Goal: Task Accomplishment & Management: Use online tool/utility

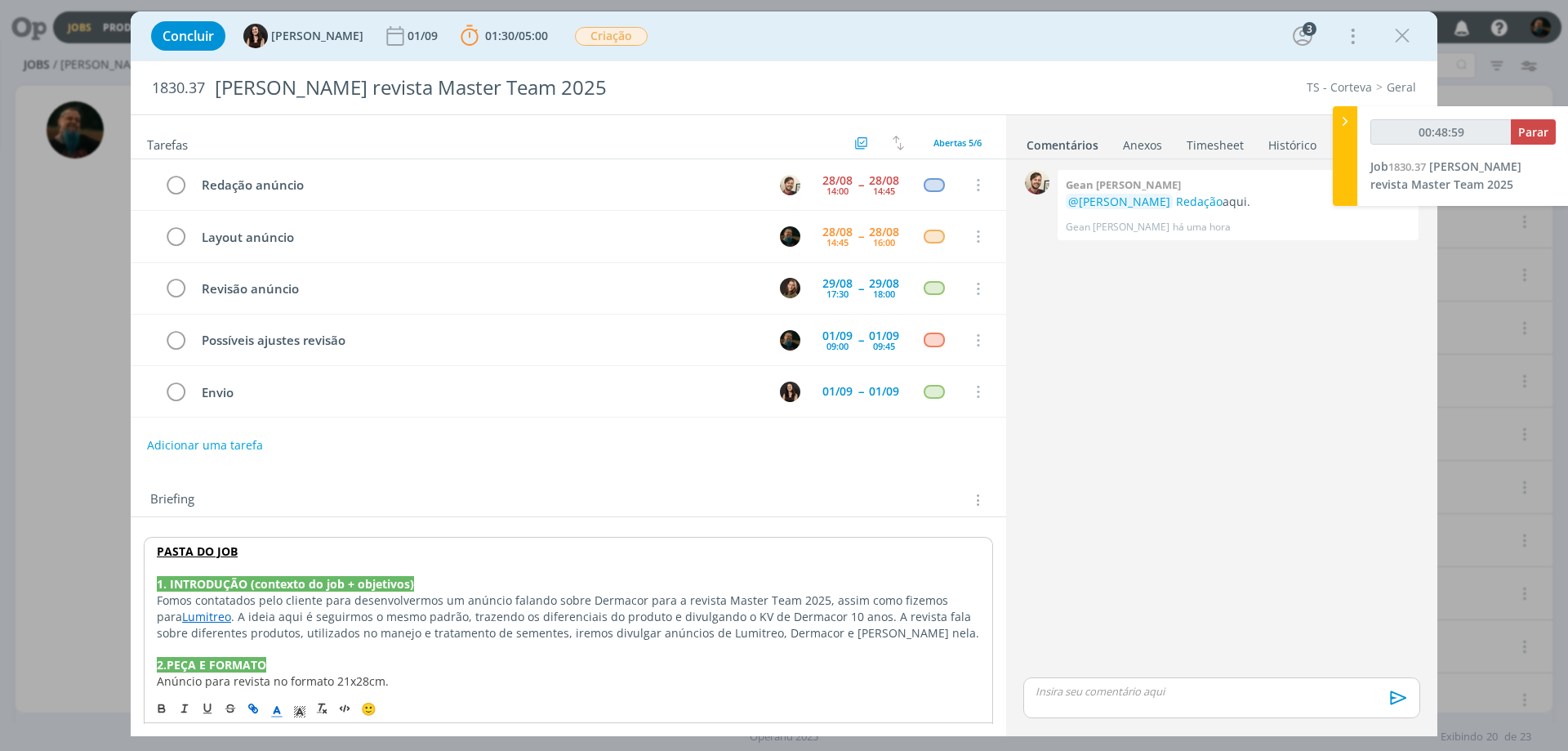
scroll to position [334, 0]
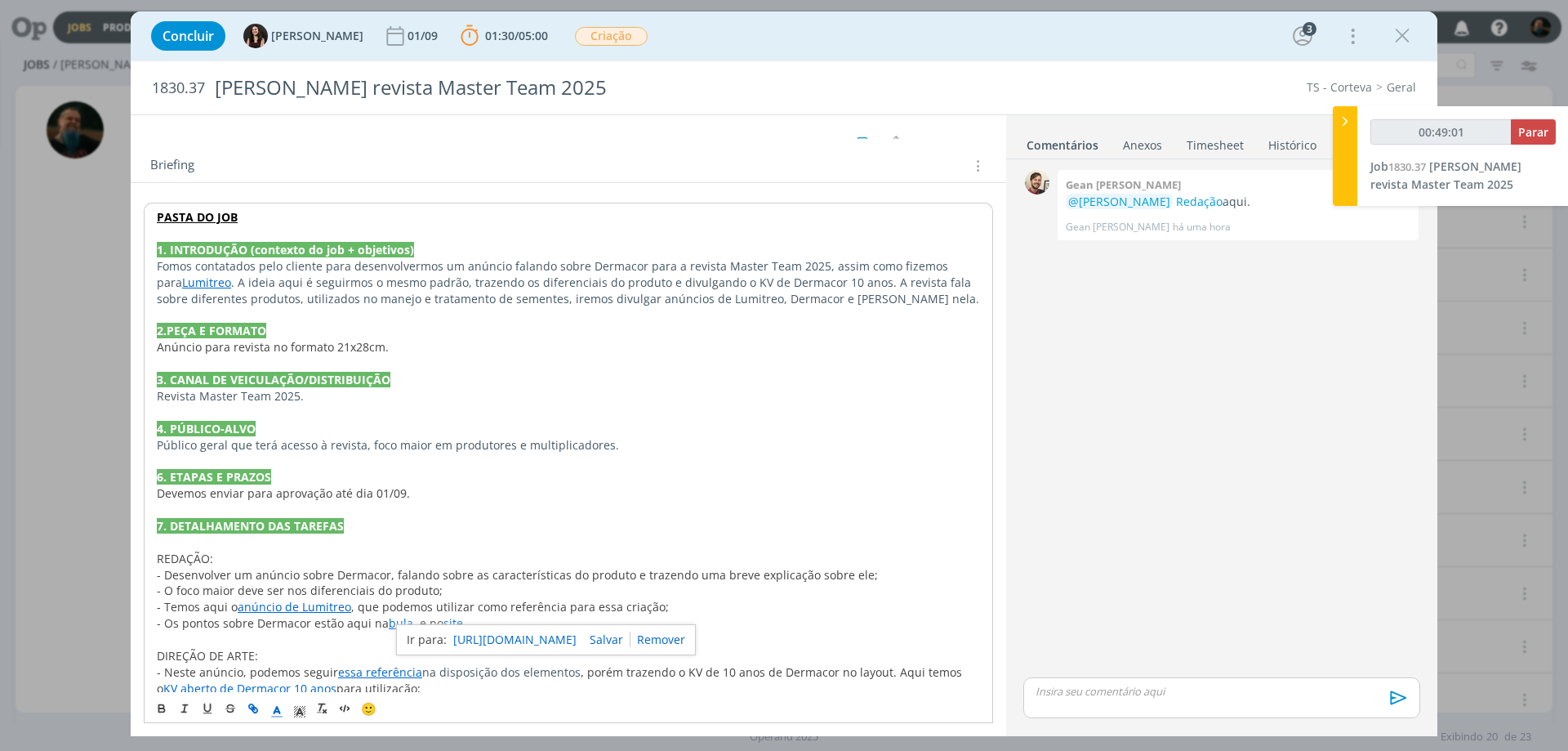
click at [365, 675] on link "essa referência" at bounding box center [380, 673] width 84 height 16
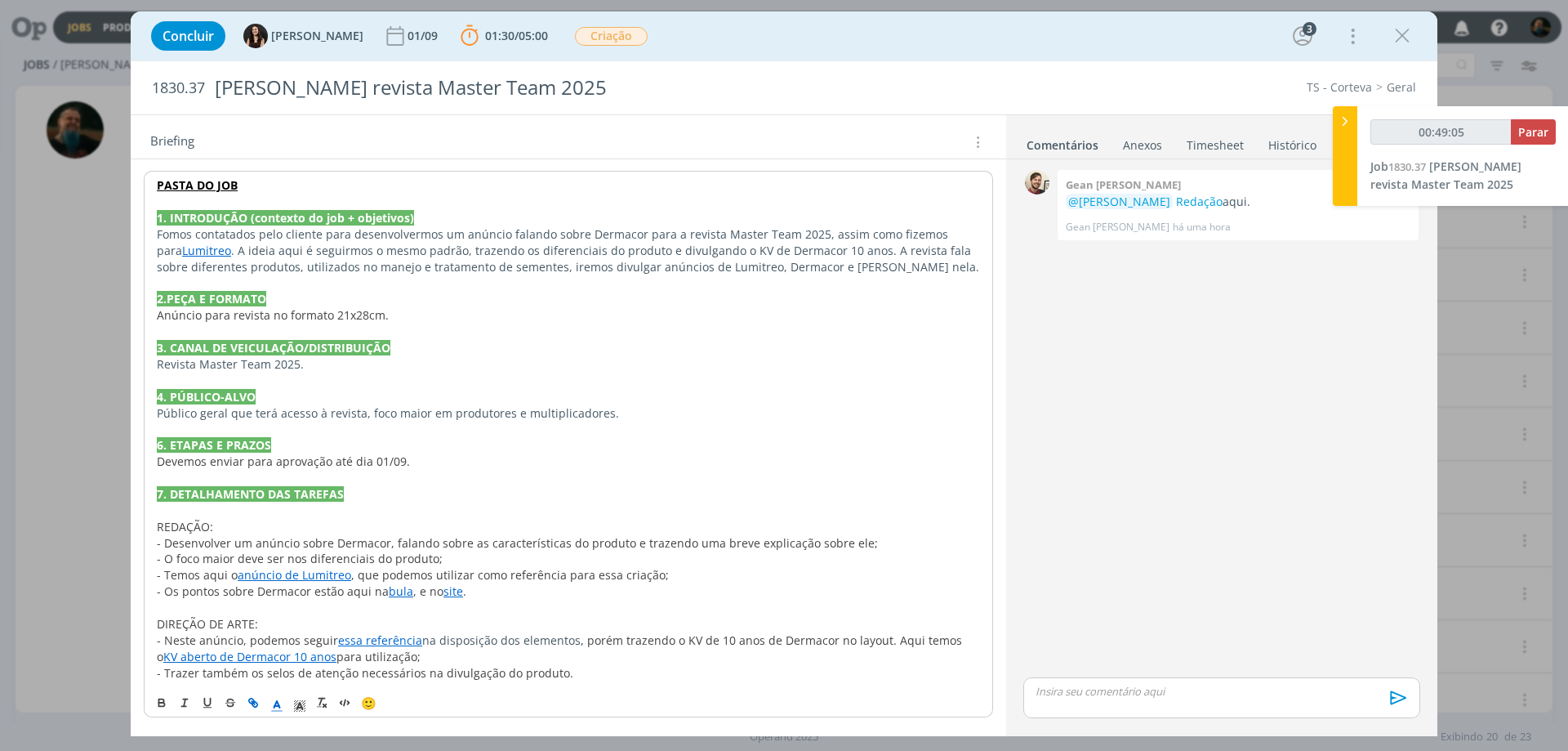
click at [374, 642] on link "essa referência" at bounding box center [380, 641] width 84 height 16
click at [387, 613] on link "https://sobeae.sharepoint.com/:b:/s/SOBEAE/Ec2yOnAo9lVAkhmiBiY_avUBAoUUE5BBK8U9…" at bounding box center [325, 608] width 123 height 21
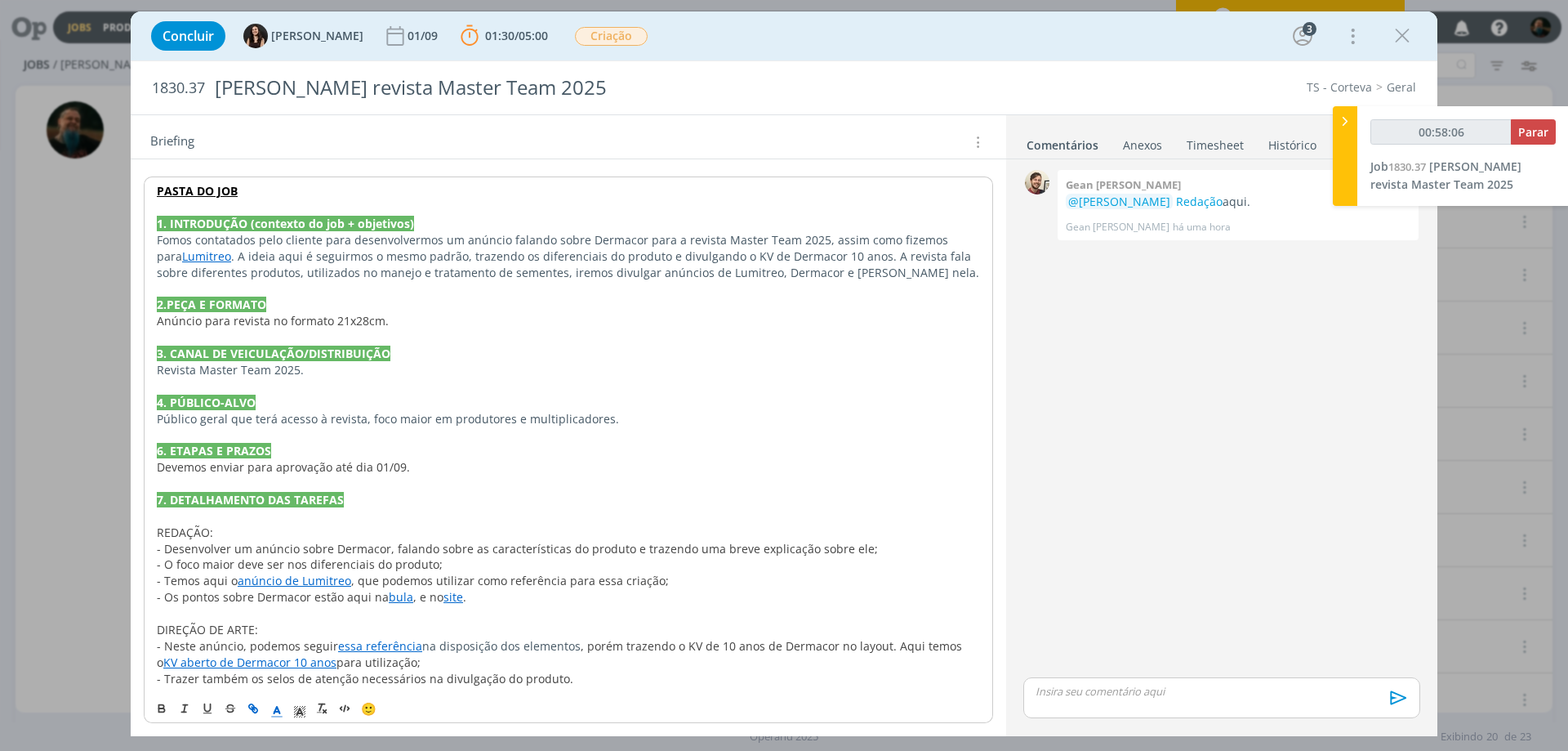
scroll to position [0, 0]
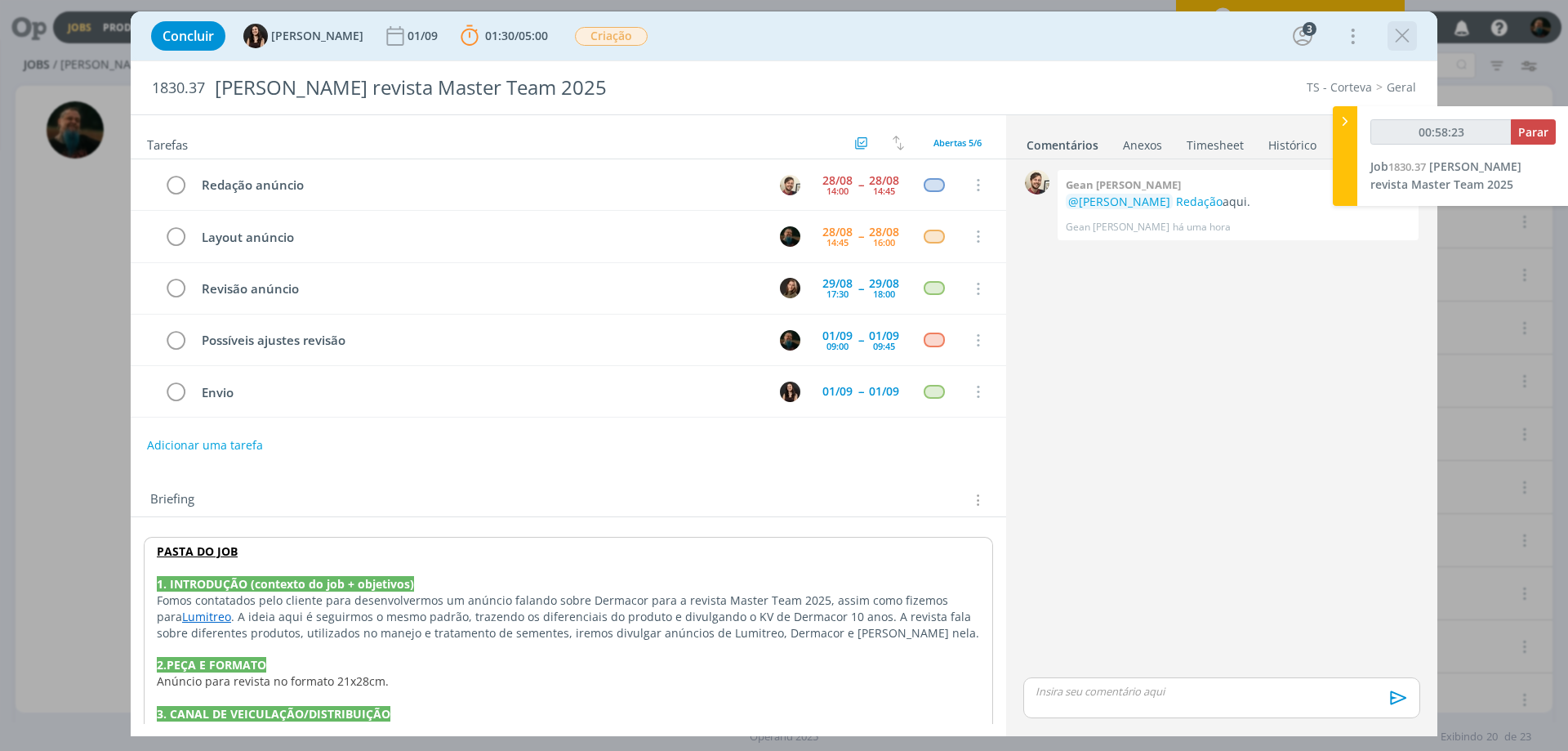
click at [1405, 32] on icon "dialog" at bounding box center [1402, 36] width 25 height 25
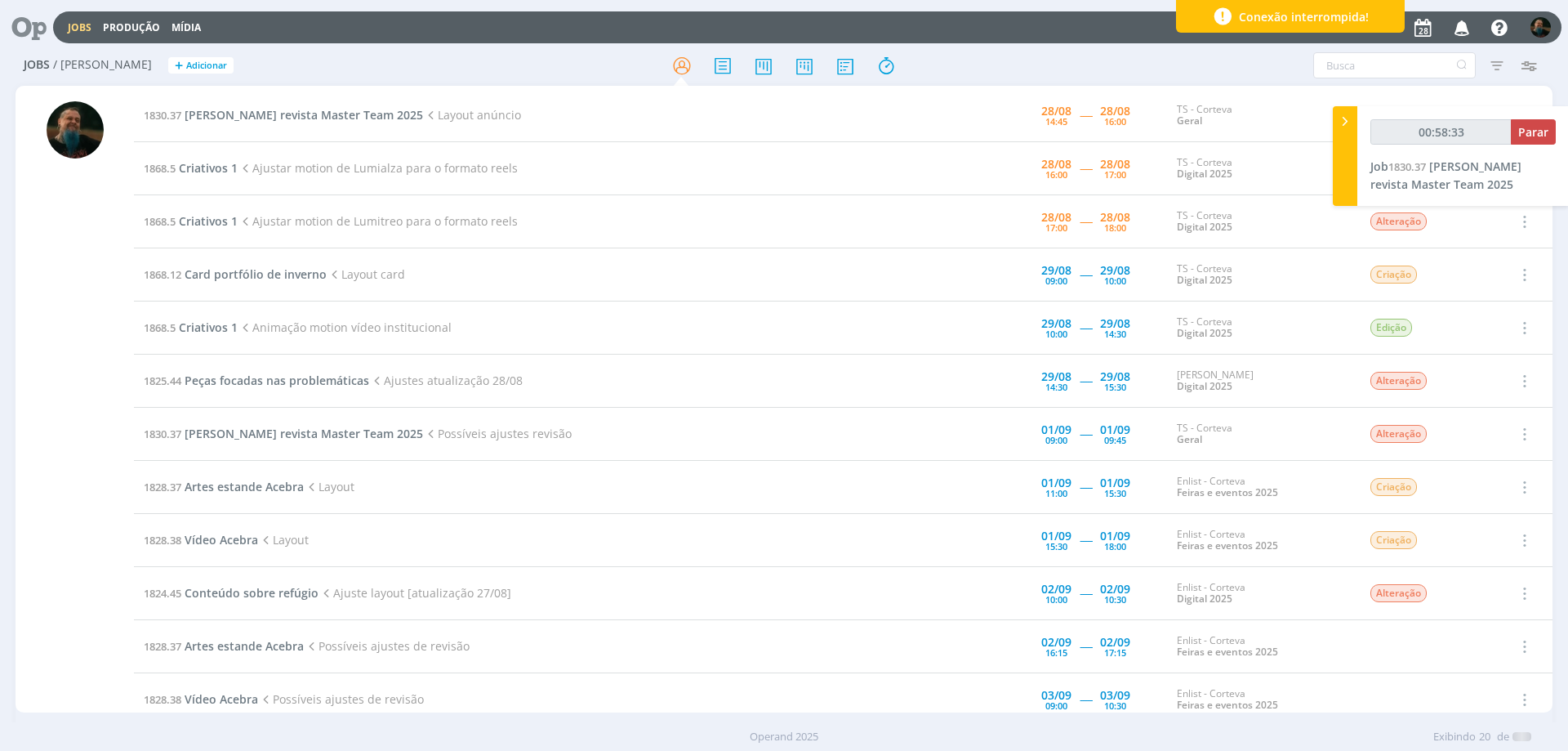
click at [1391, 18] on div "Conexão interrompida!" at bounding box center [1290, 16] width 229 height 33
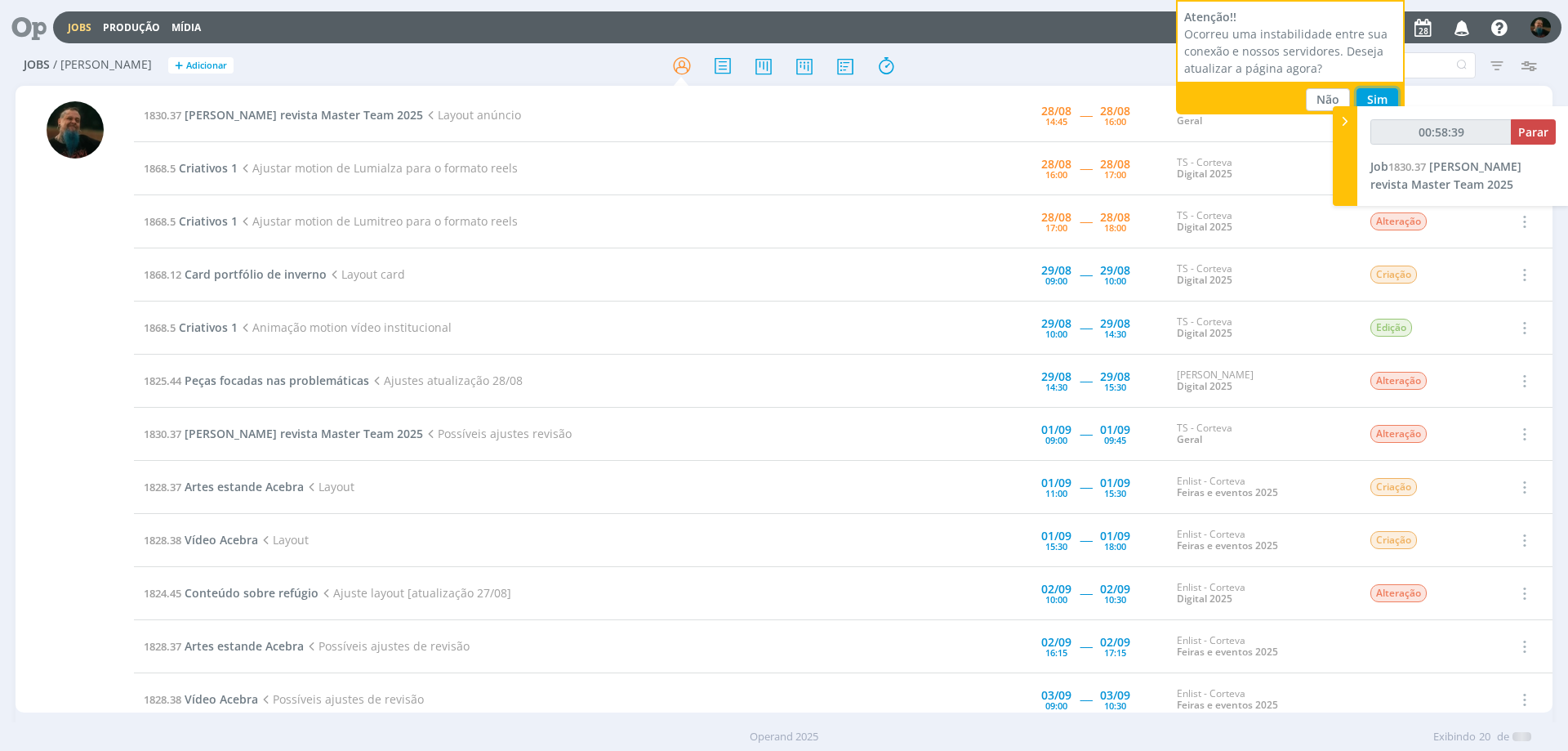
click at [1371, 90] on button "Sim" at bounding box center [1378, 99] width 42 height 23
type input "00:58:45"
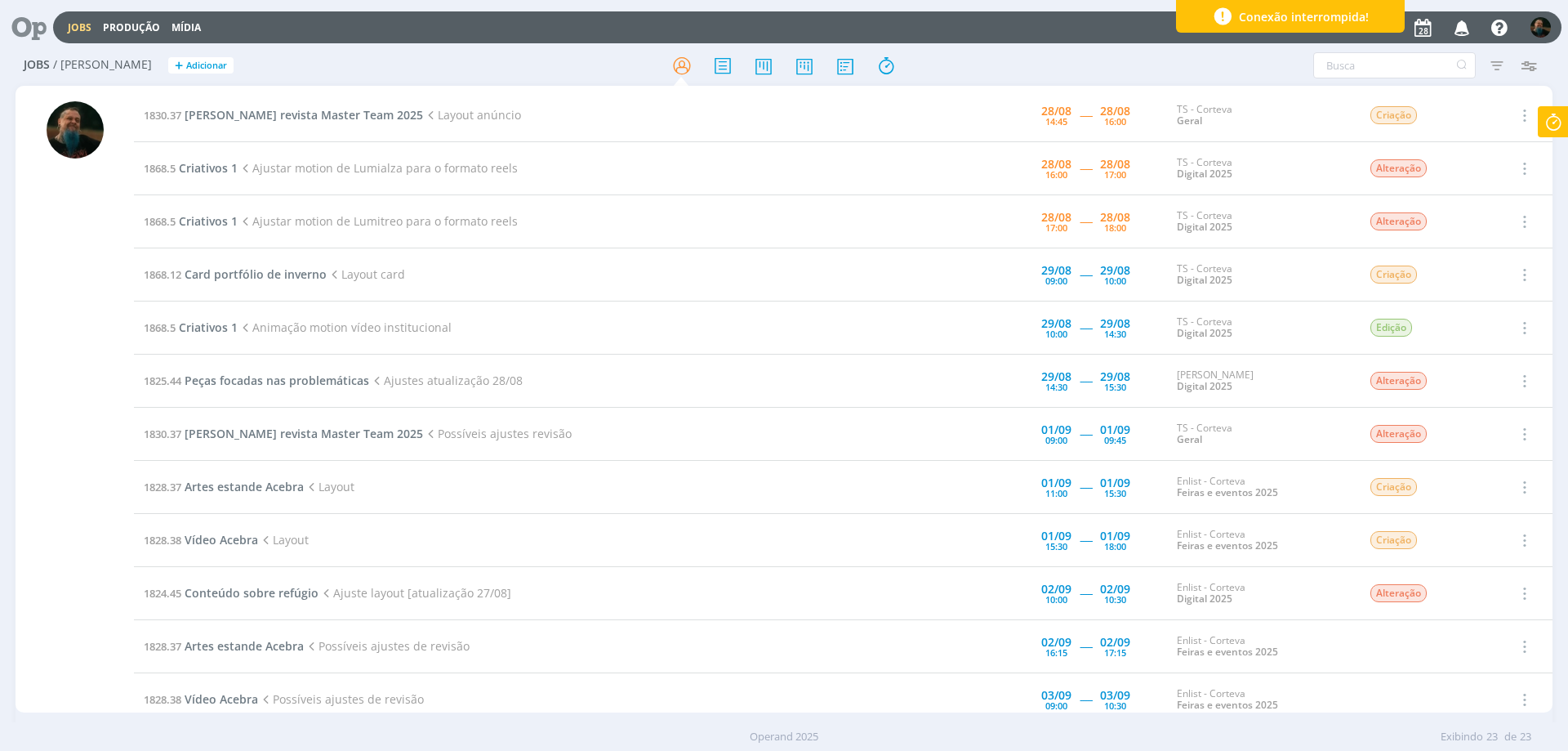
click at [1387, 20] on div "Conexão interrompida!" at bounding box center [1290, 16] width 229 height 33
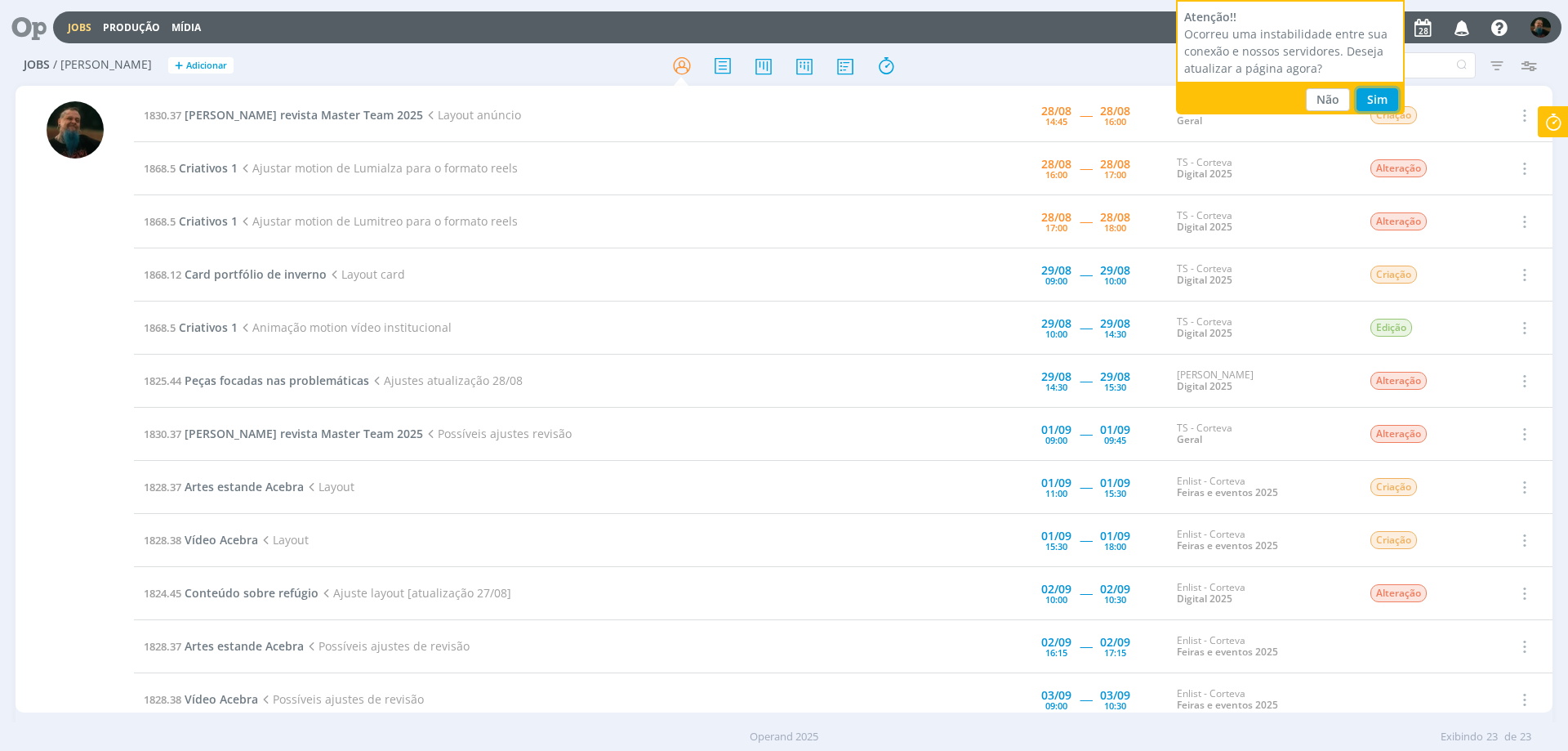
click at [1379, 95] on button "Sim" at bounding box center [1378, 99] width 42 height 23
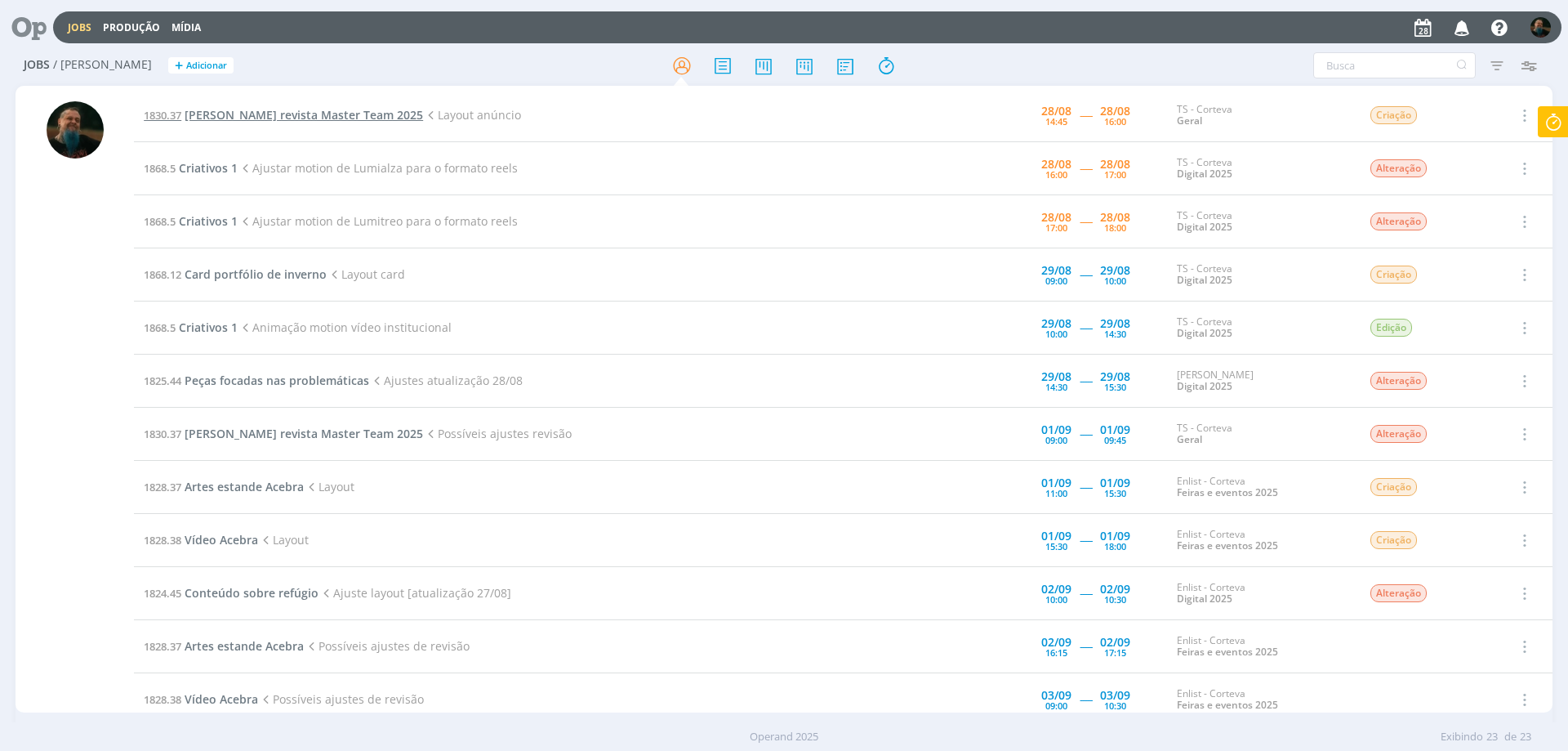
click at [371, 113] on span "[PERSON_NAME] revista Master Team 2025" at bounding box center [303, 115] width 239 height 16
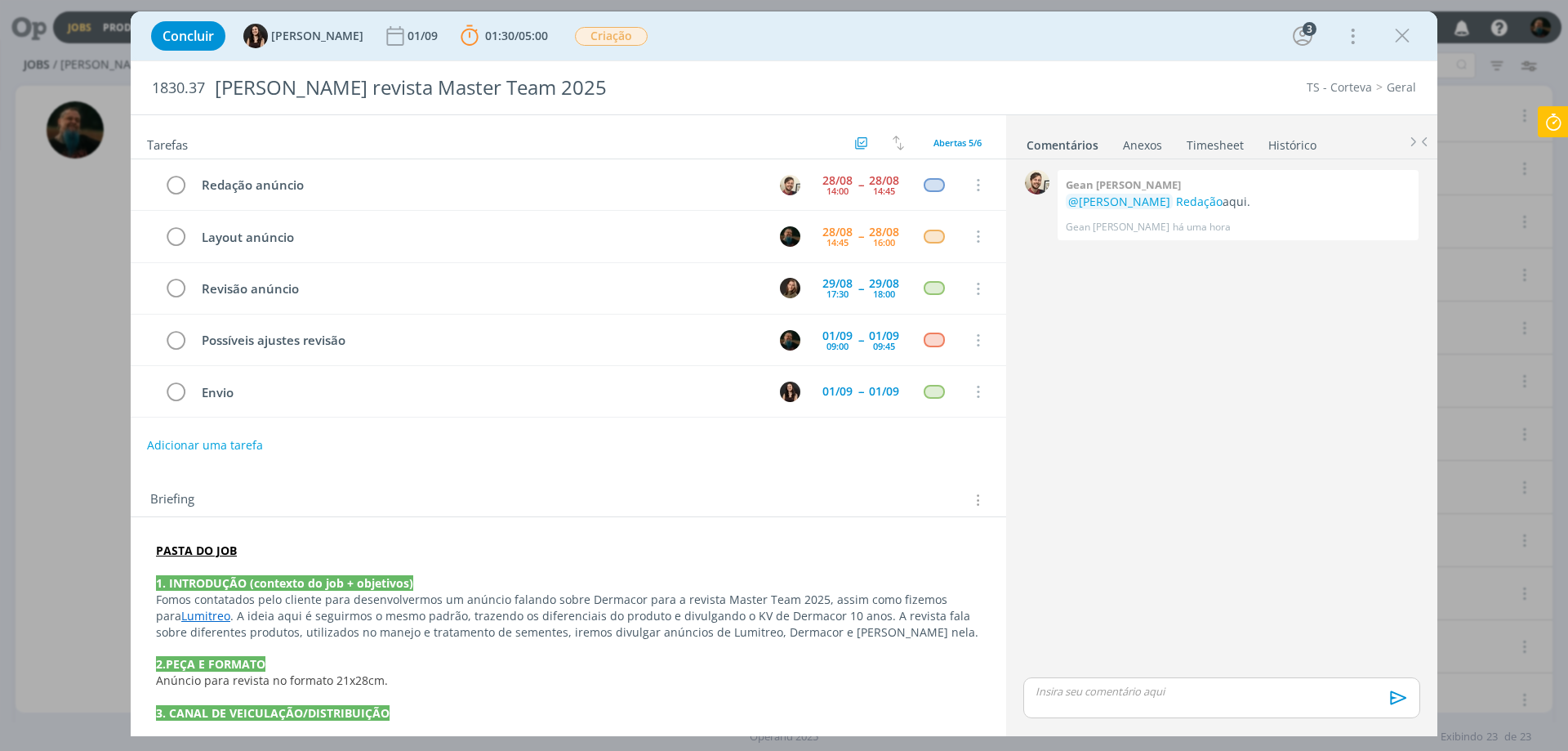
click at [1091, 693] on p "dialog" at bounding box center [1222, 690] width 371 height 15
click at [1398, 703] on icon "dialog" at bounding box center [1396, 703] width 25 height 25
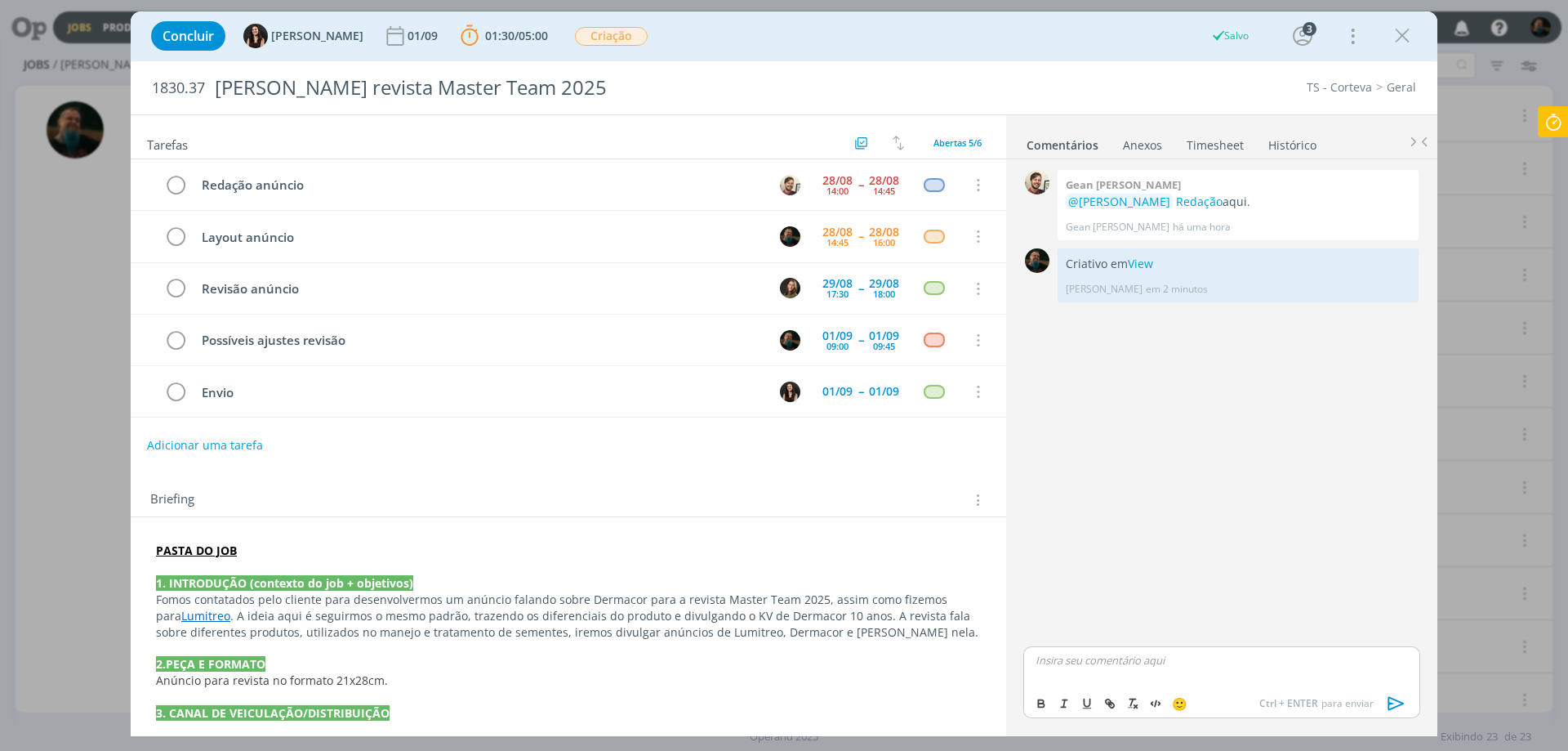
click at [1559, 118] on icon at bounding box center [1554, 122] width 30 height 32
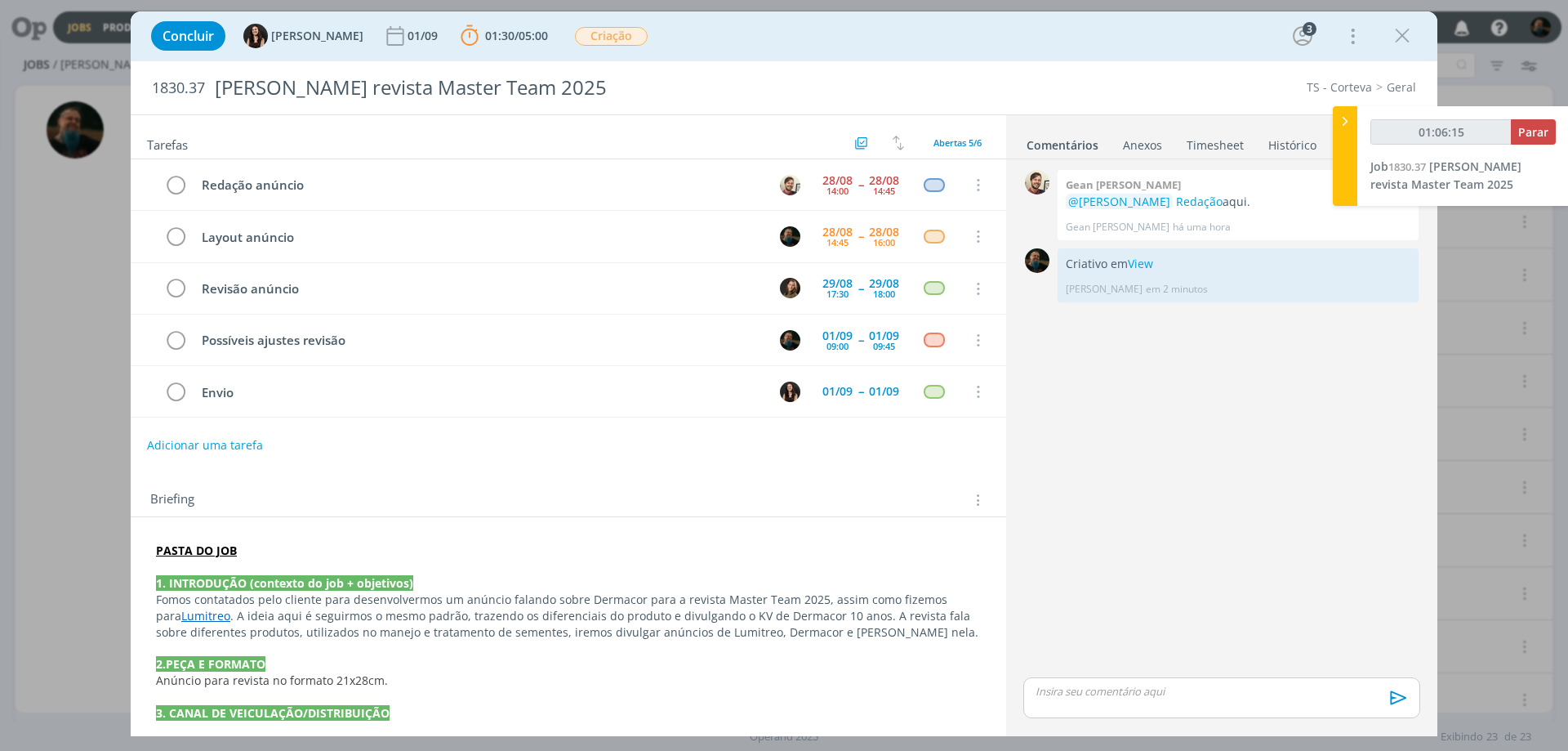
type input "01:06:16"
click at [1538, 130] on span "Parar" at bounding box center [1533, 132] width 30 height 16
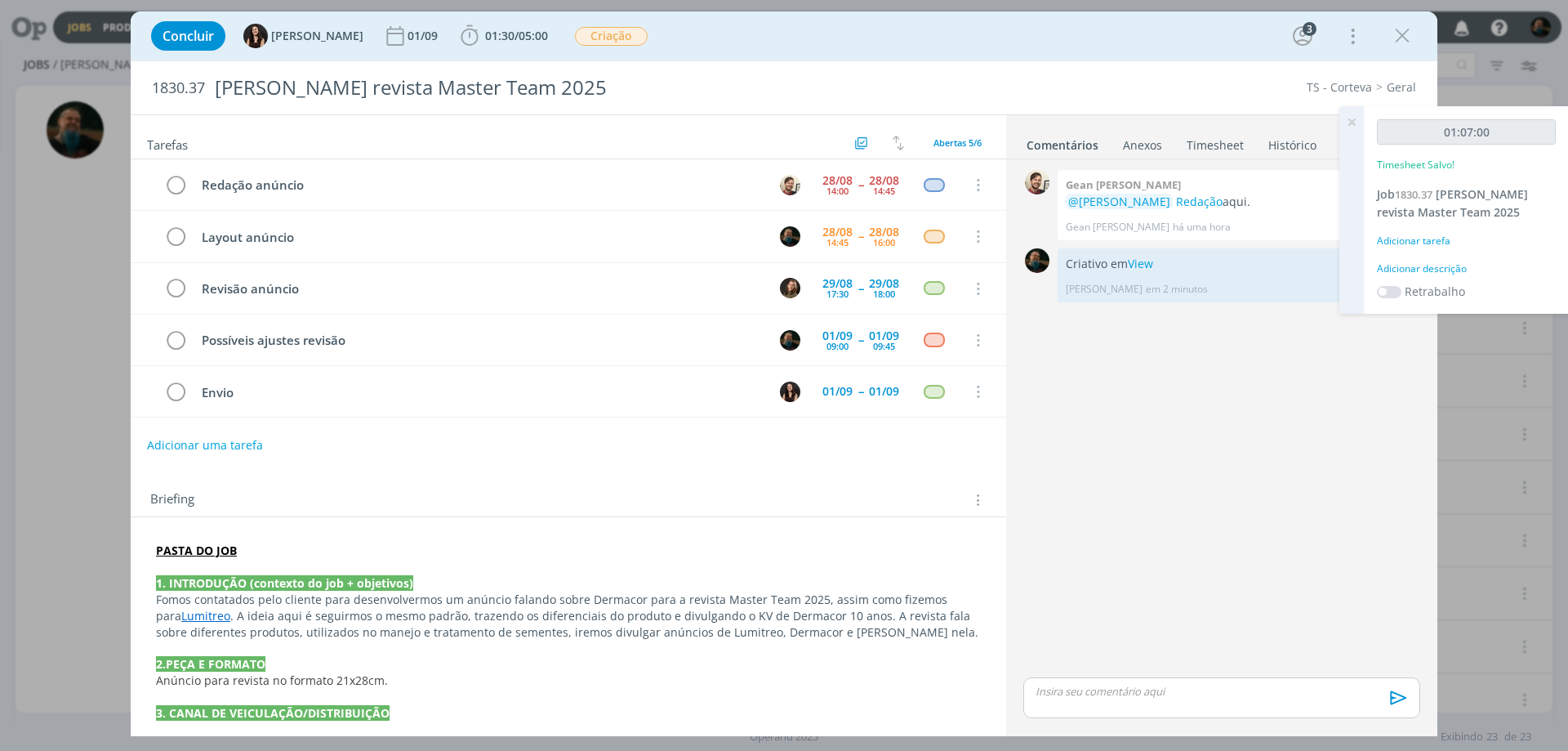
click at [1421, 267] on div "Adicionar descrição" at bounding box center [1467, 269] width 179 height 15
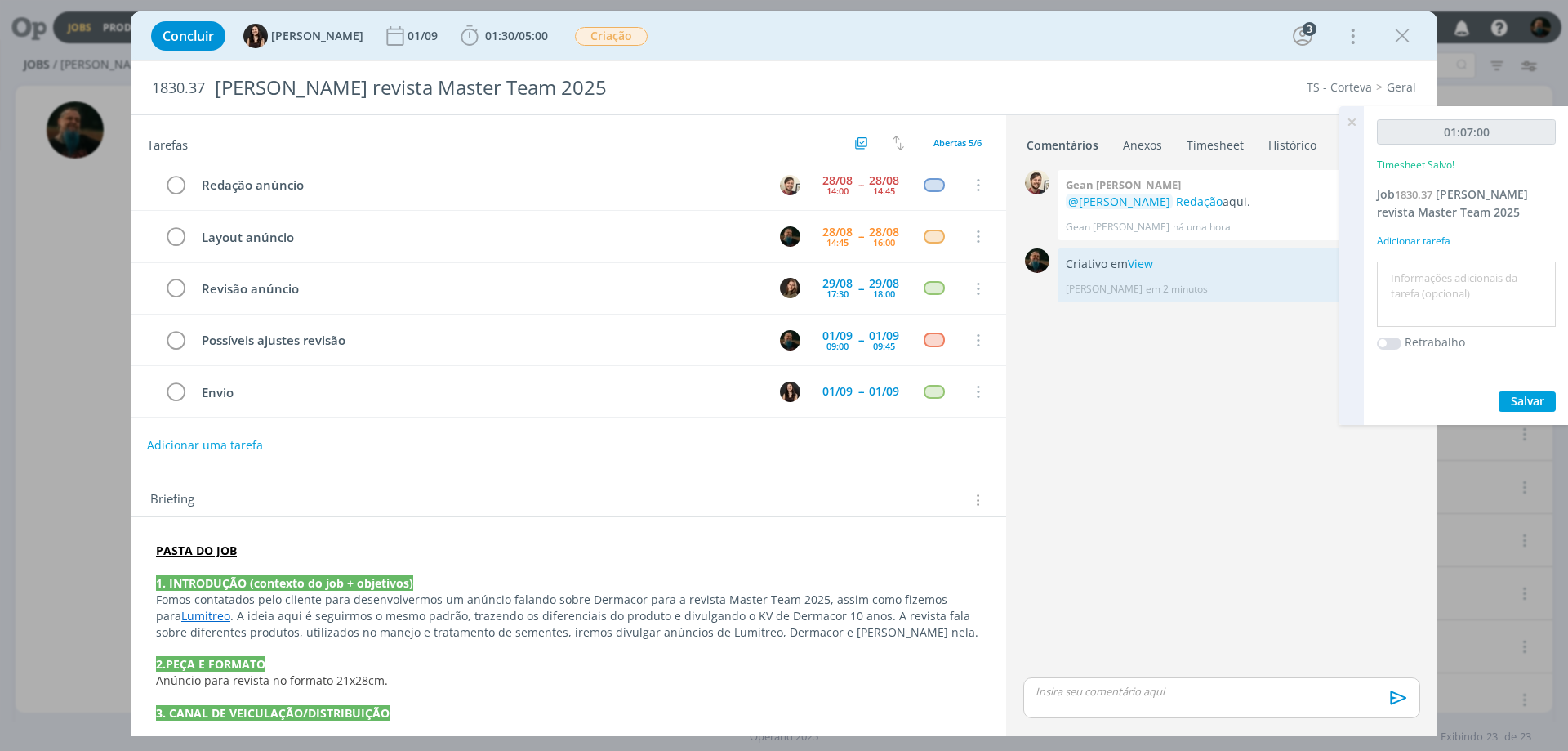
click at [1418, 285] on textarea at bounding box center [1467, 295] width 171 height 58
type textarea "layout anúncio"
click at [1526, 399] on span "Salvar" at bounding box center [1528, 401] width 34 height 16
click at [1355, 123] on icon at bounding box center [1352, 122] width 30 height 32
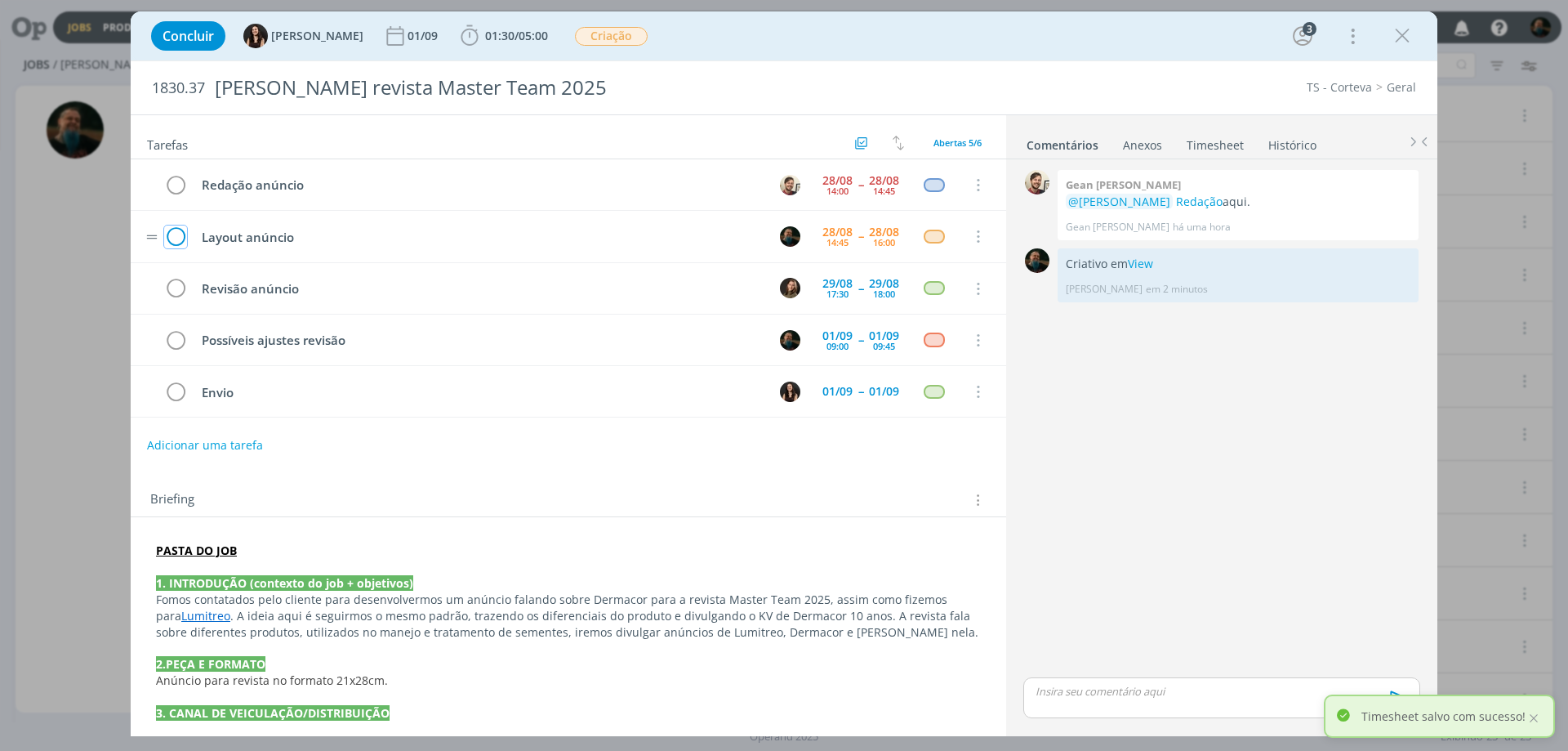
click at [179, 235] on icon "dialog" at bounding box center [176, 237] width 23 height 25
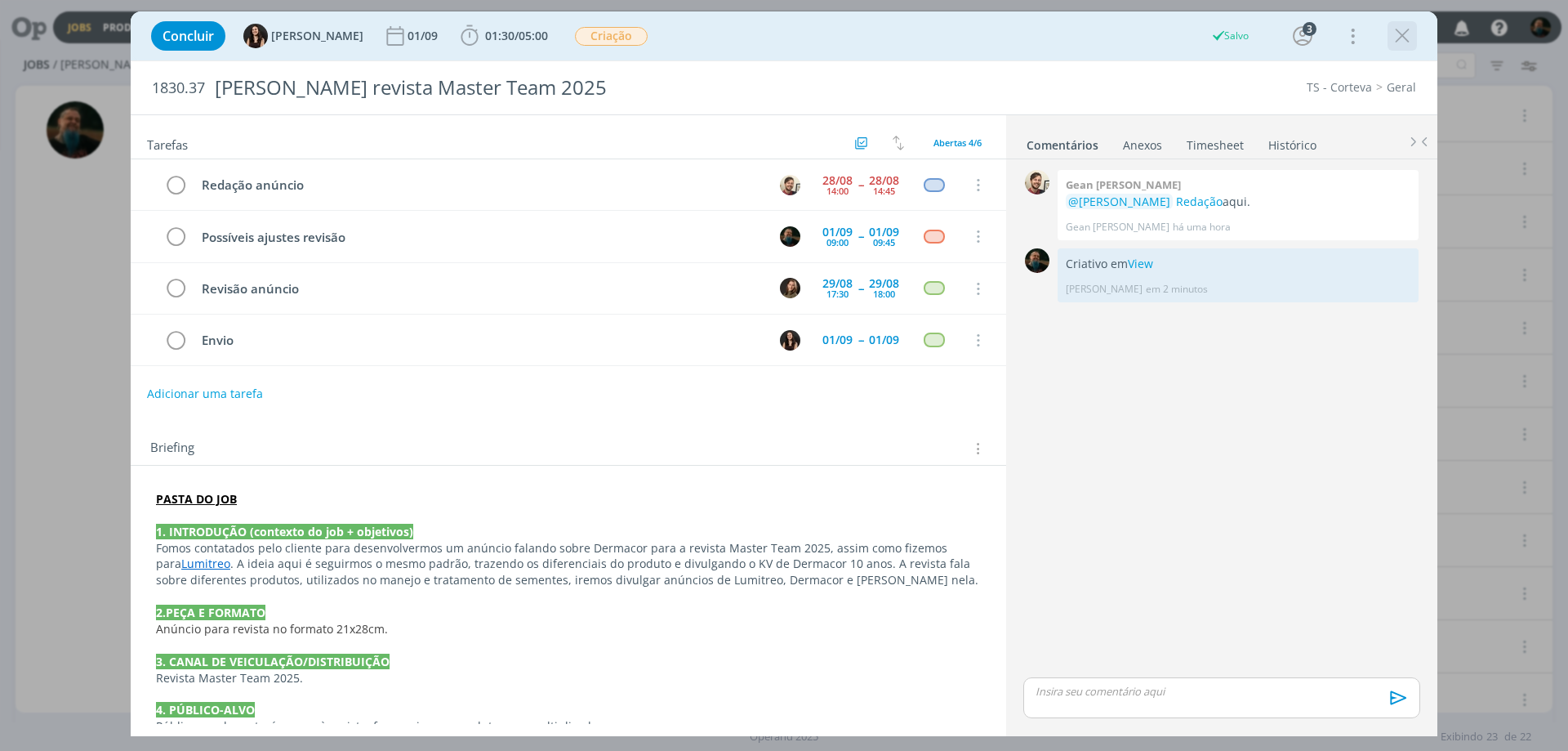
click at [1406, 29] on icon "dialog" at bounding box center [1402, 36] width 25 height 25
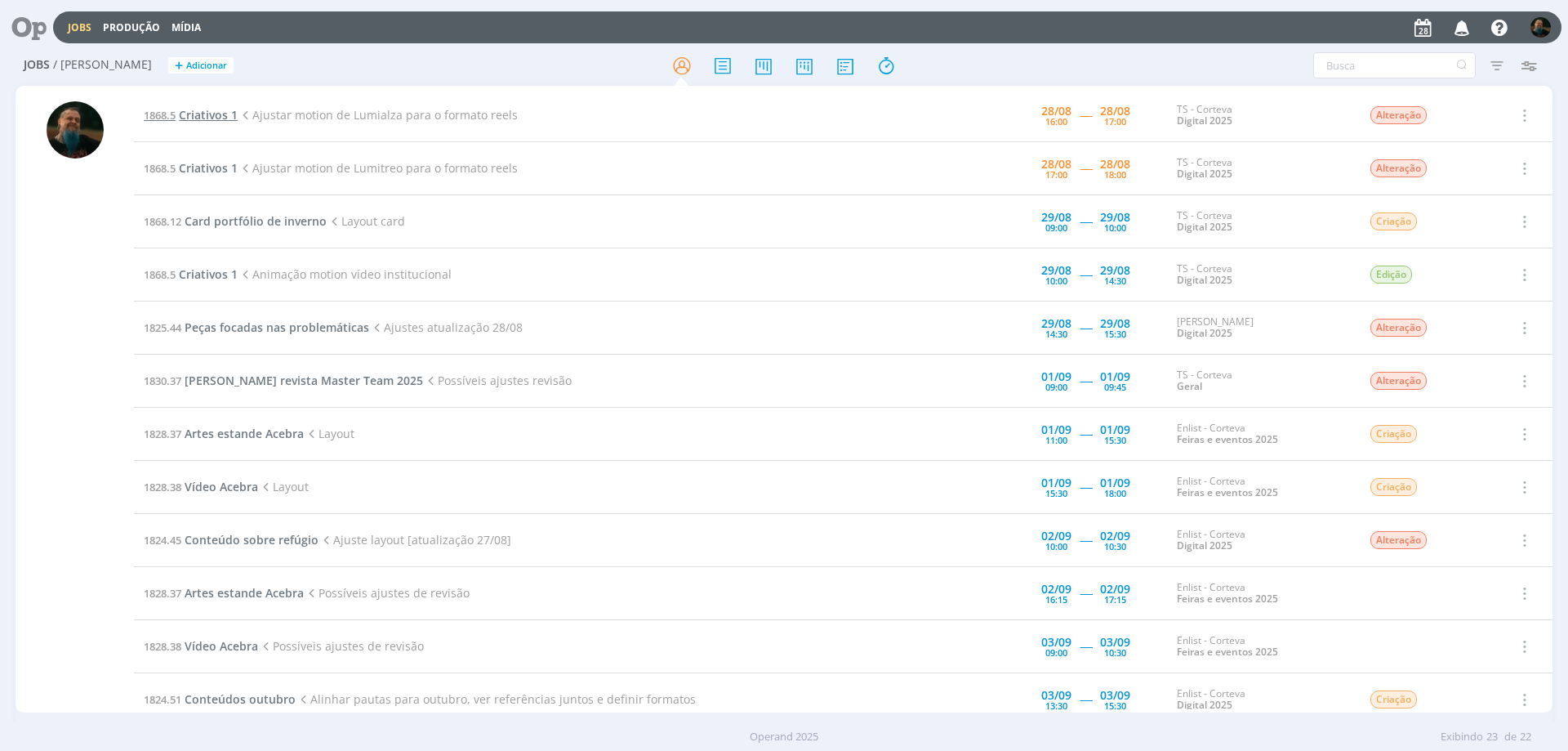
click at [199, 120] on span "Criativos 1" at bounding box center [207, 115] width 59 height 16
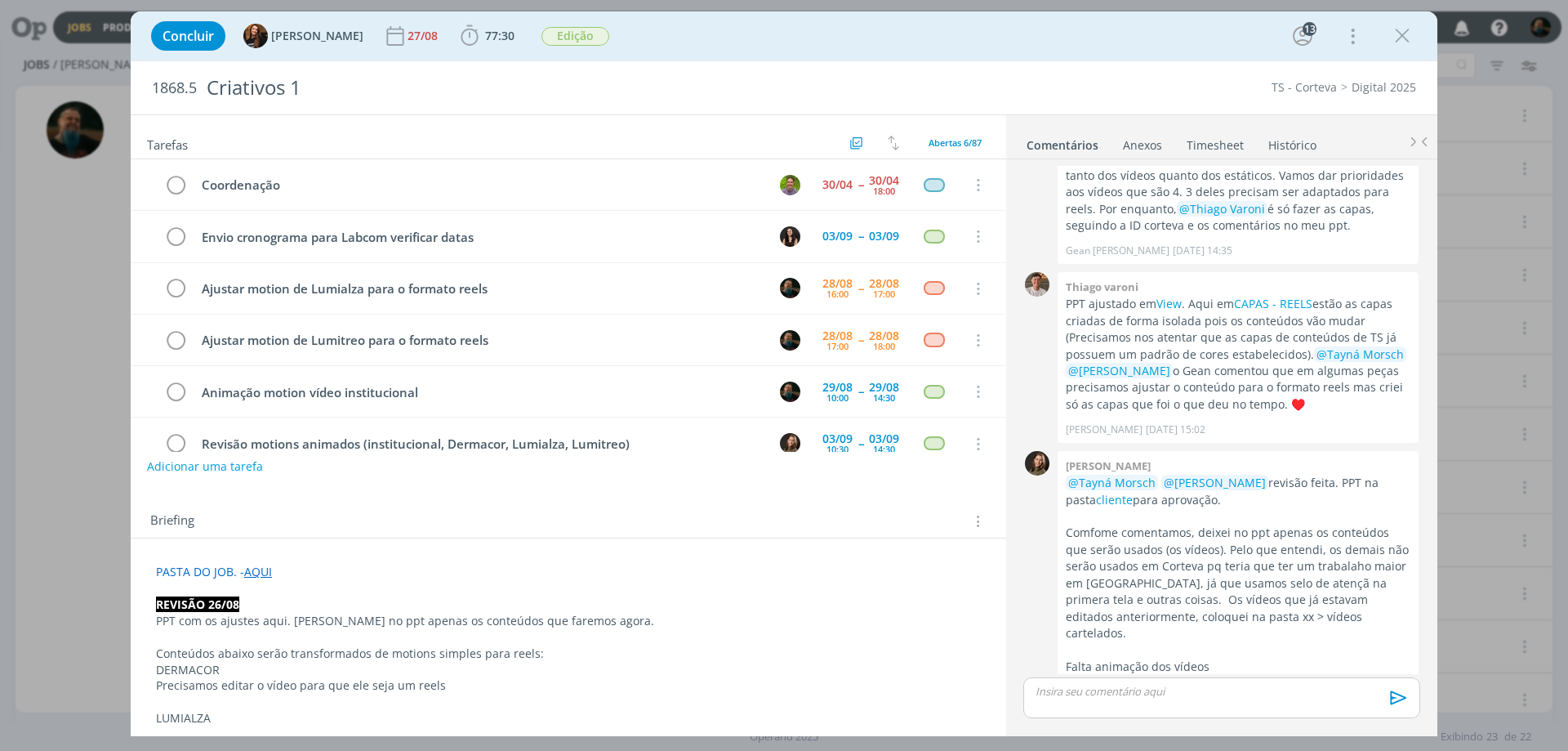
scroll to position [31, 0]
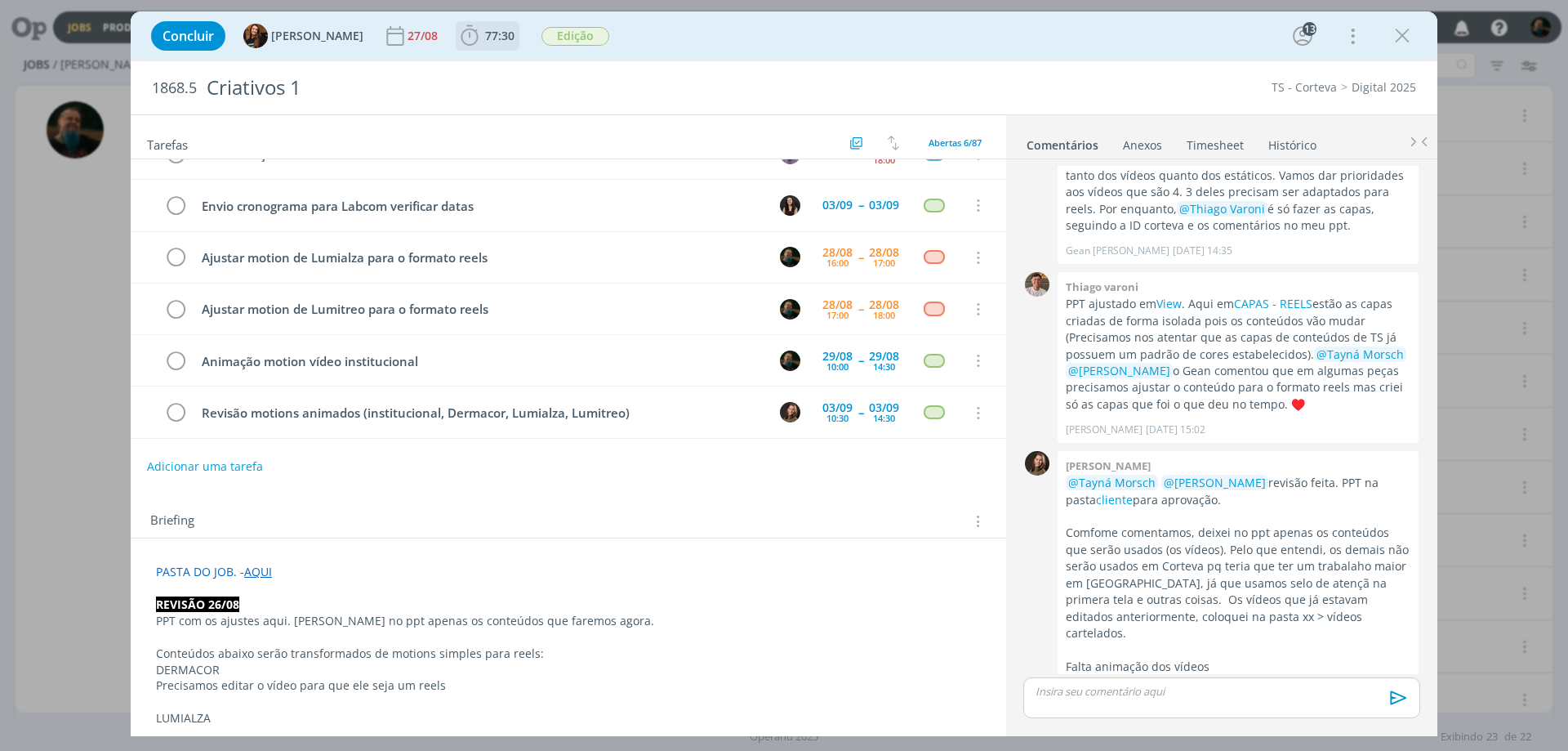
click at [488, 34] on span "77:30" at bounding box center [500, 36] width 30 height 16
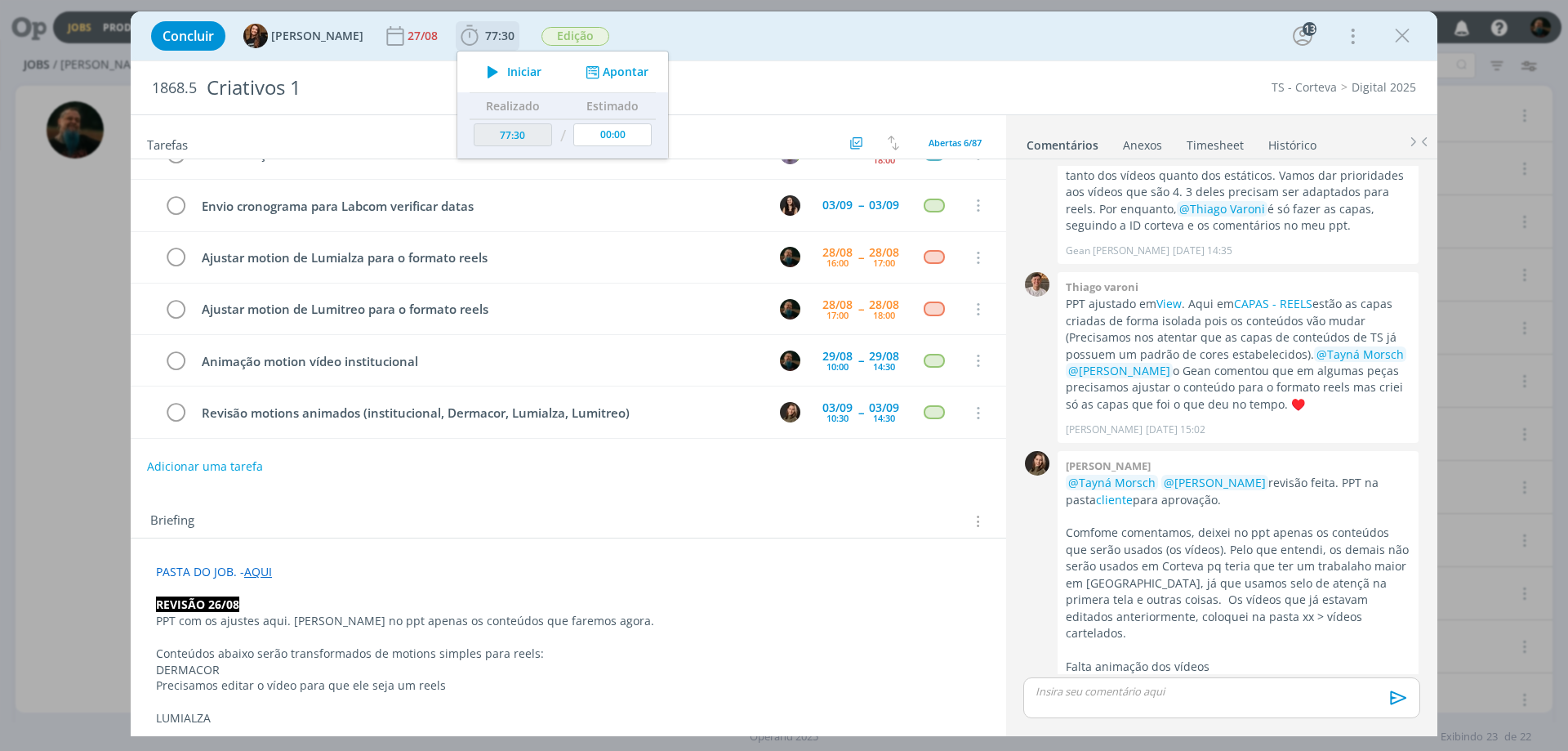
click at [517, 76] on span "Iniciar" at bounding box center [525, 72] width 35 height 12
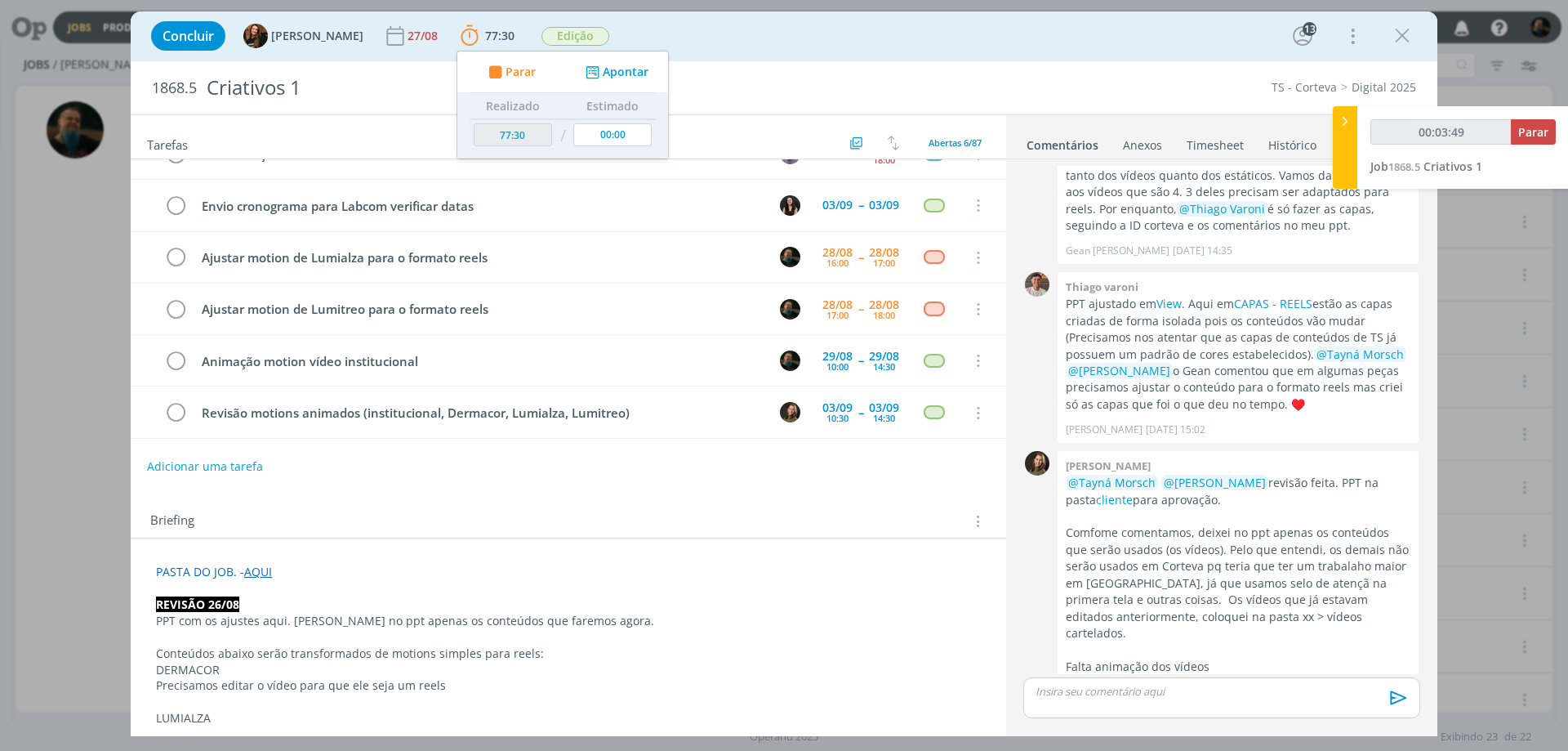
type input "00:03:50"
type input "00:35:52"
